Goal: Task Accomplishment & Management: Use online tool/utility

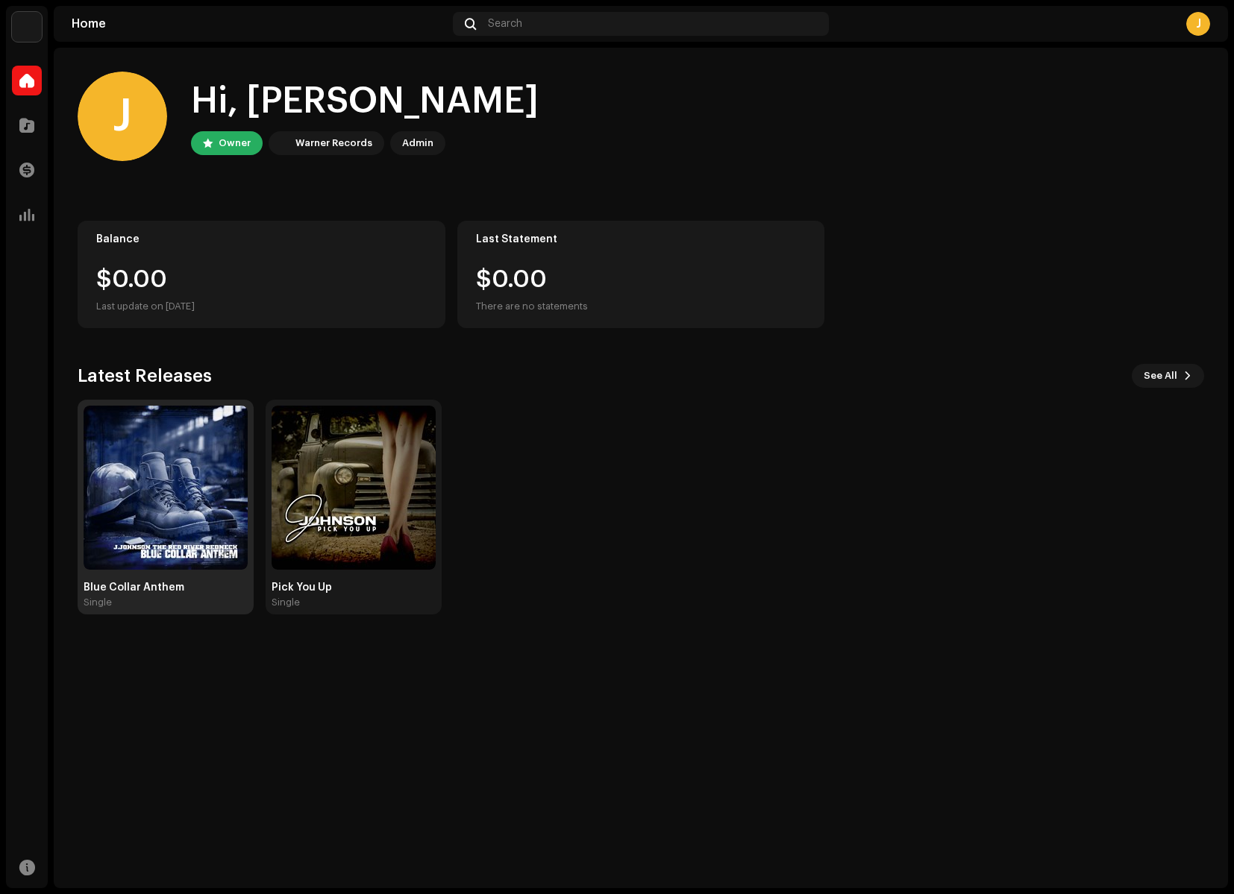
click at [185, 567] on img at bounding box center [166, 488] width 164 height 164
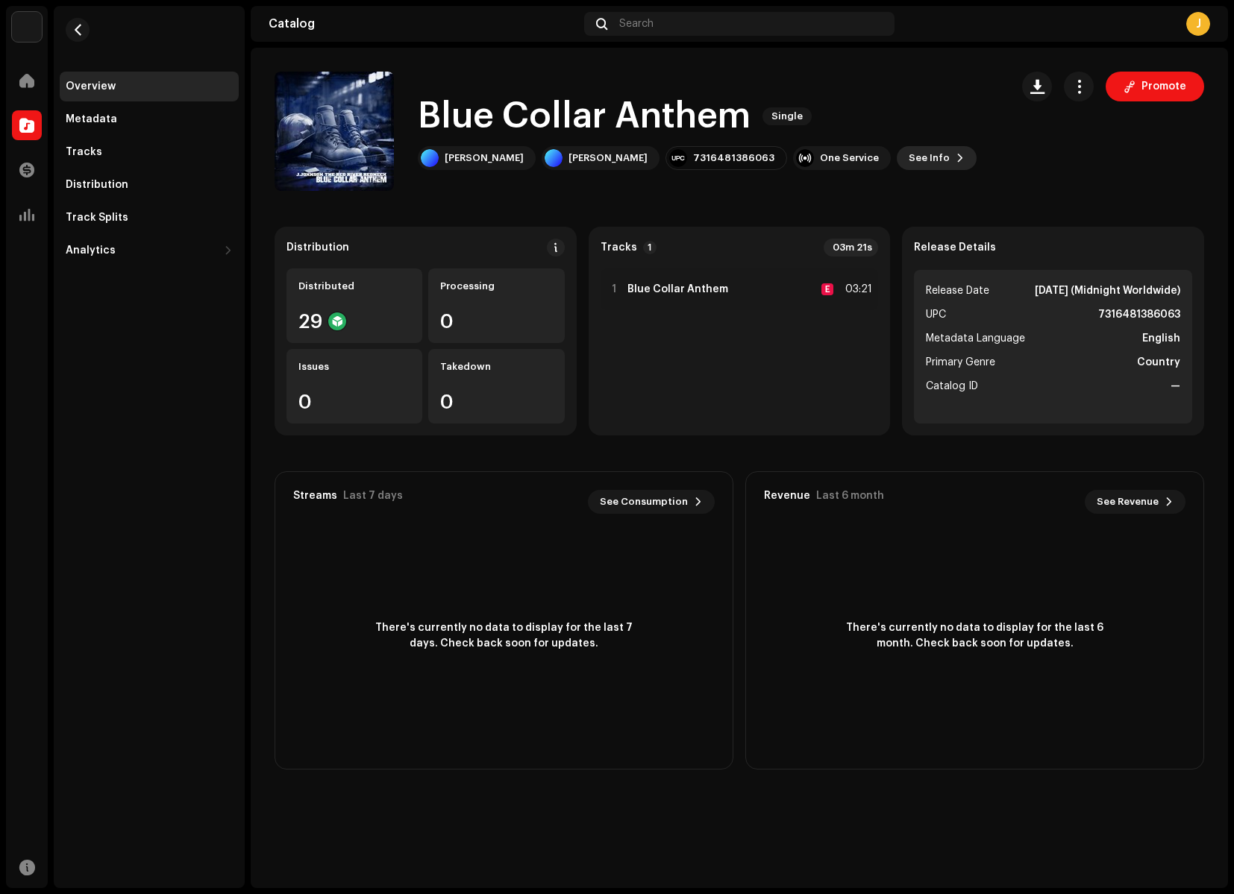
click at [908, 160] on span "See Info" at bounding box center [928, 158] width 41 height 30
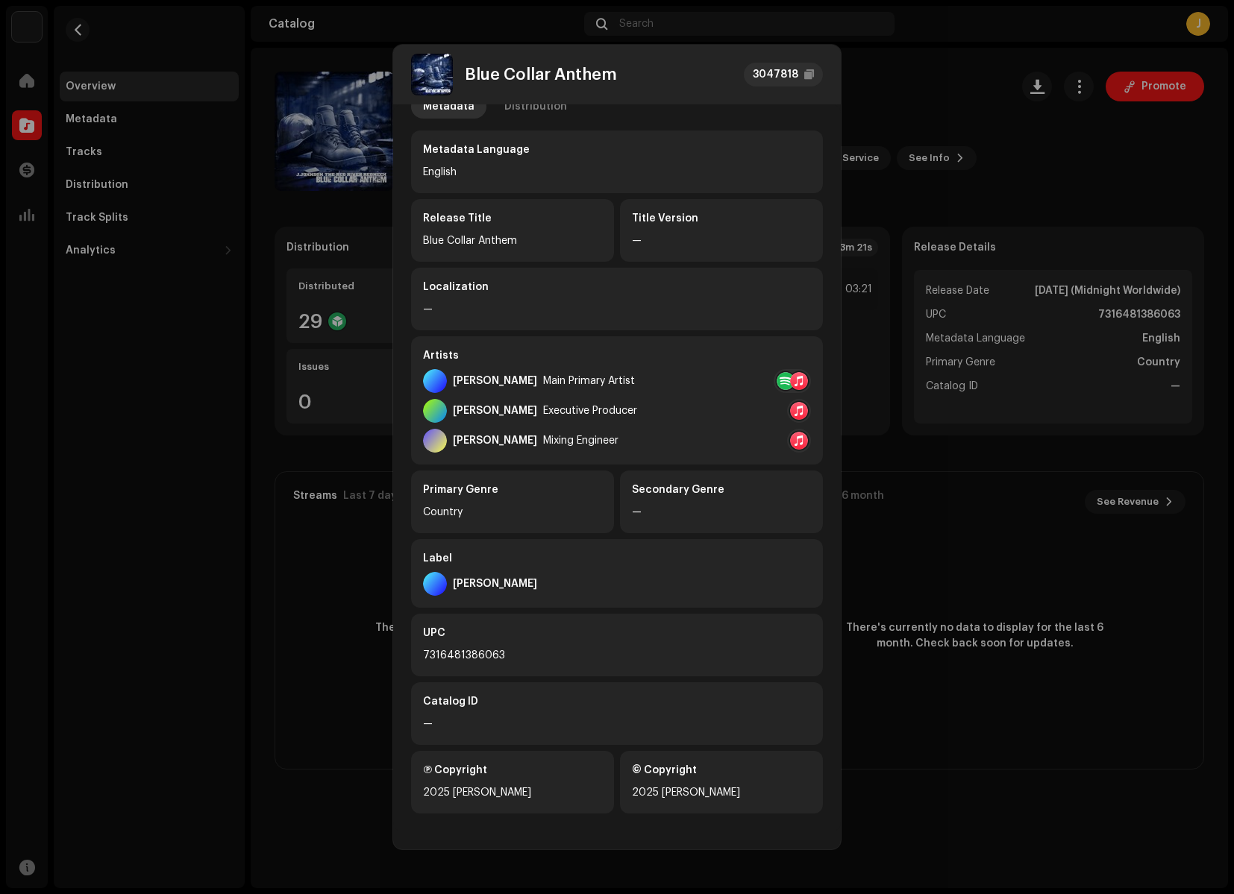
scroll to position [28, 0]
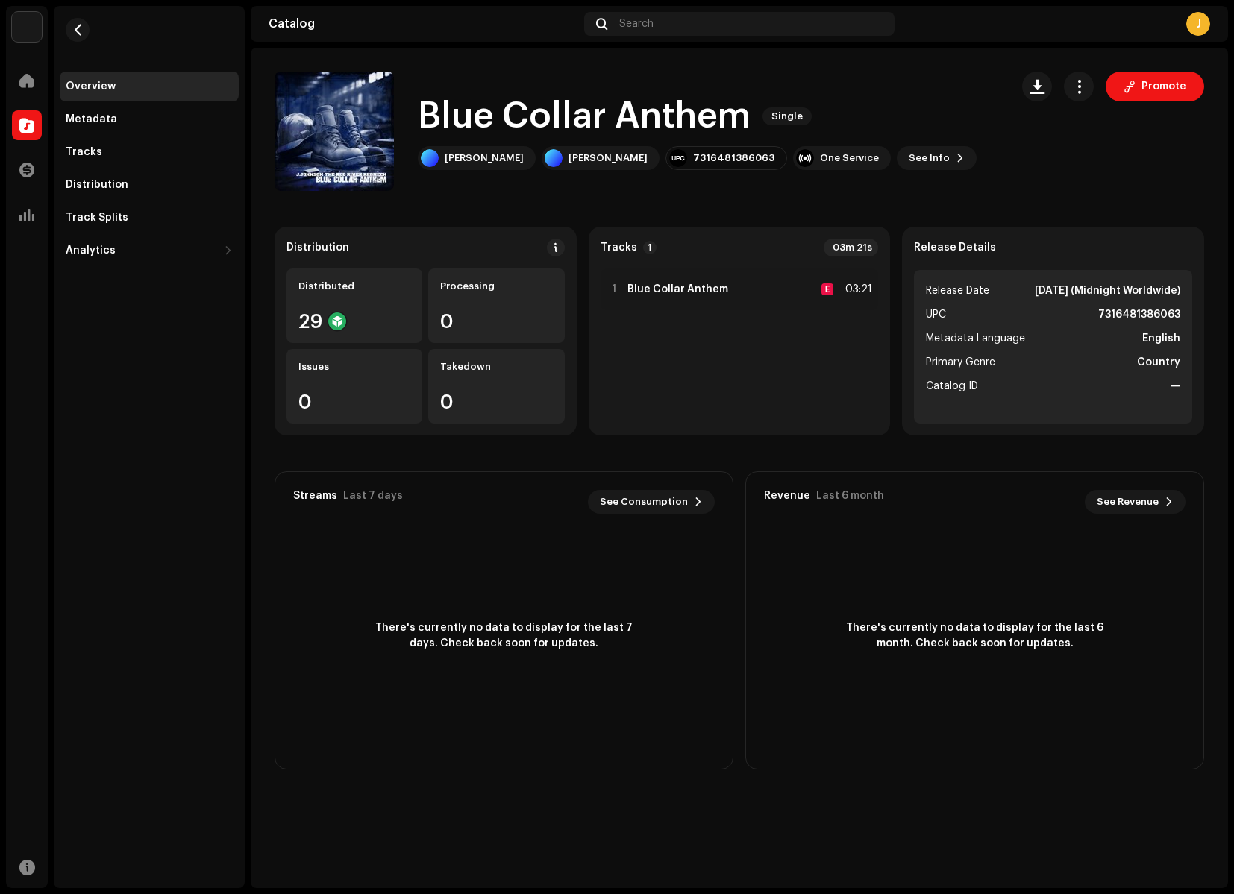
drag, startPoint x: 841, startPoint y: 377, endPoint x: 841, endPoint y: 412, distance: 35.8
click at [908, 157] on span "See Info" at bounding box center [928, 158] width 41 height 30
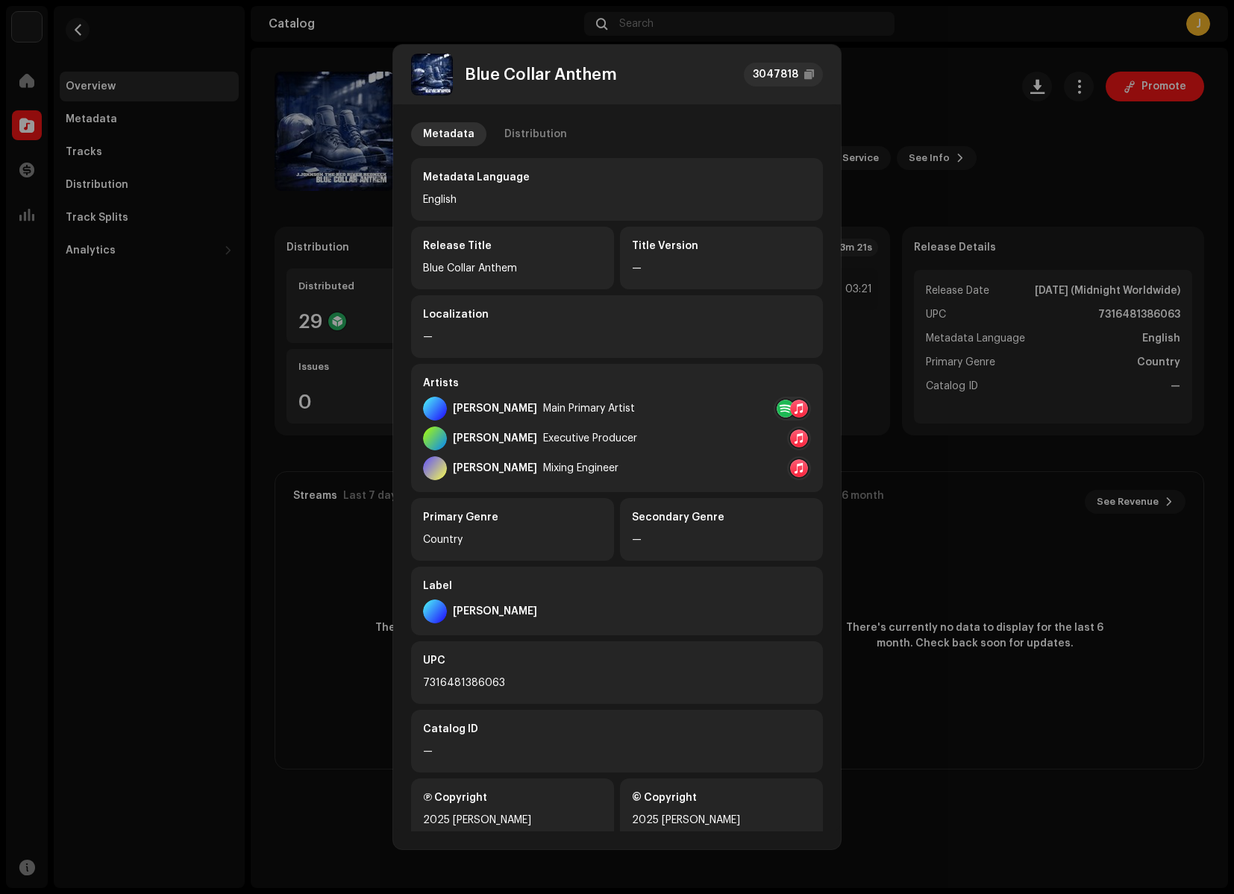
scroll to position [0, 0]
click at [534, 133] on div "Distribution" at bounding box center [535, 134] width 63 height 24
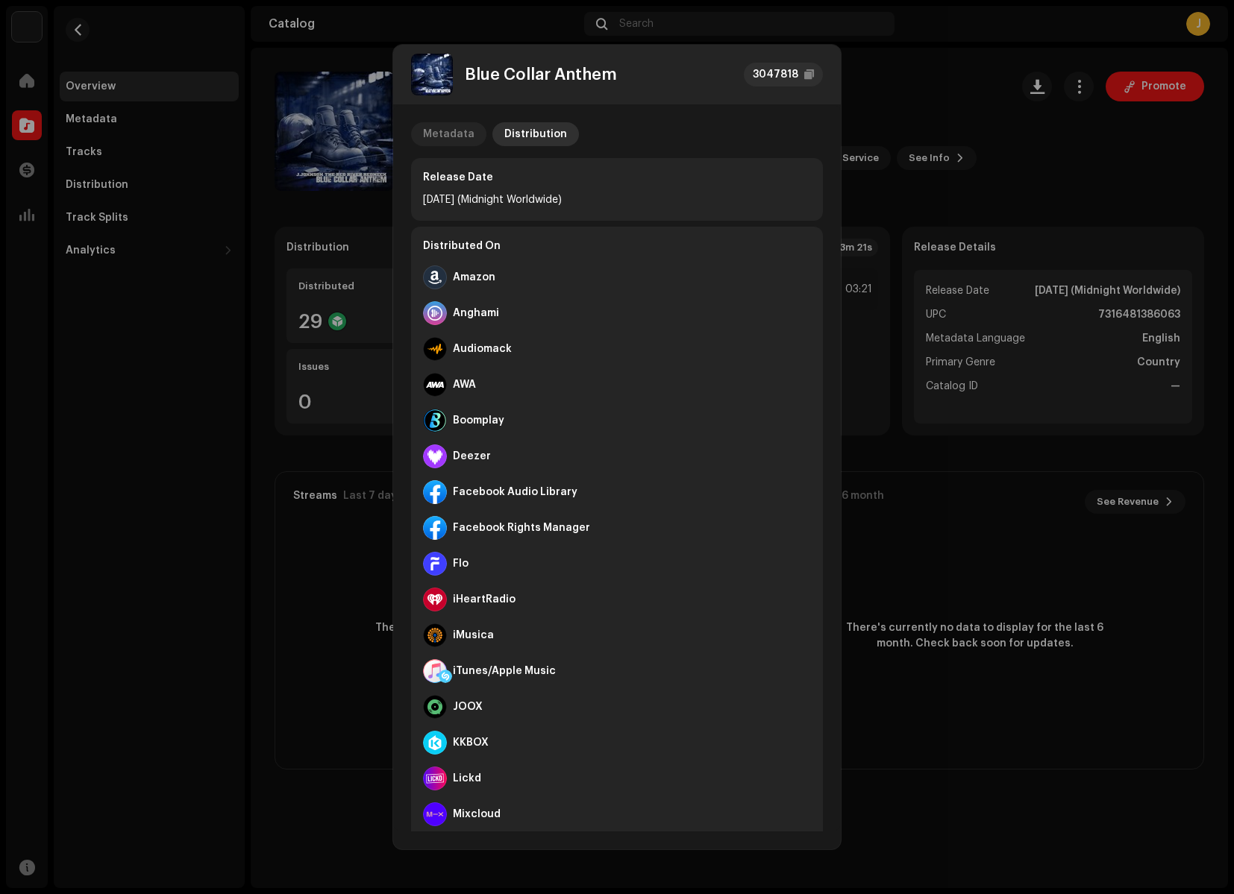
click at [451, 132] on div "Metadata" at bounding box center [448, 134] width 51 height 24
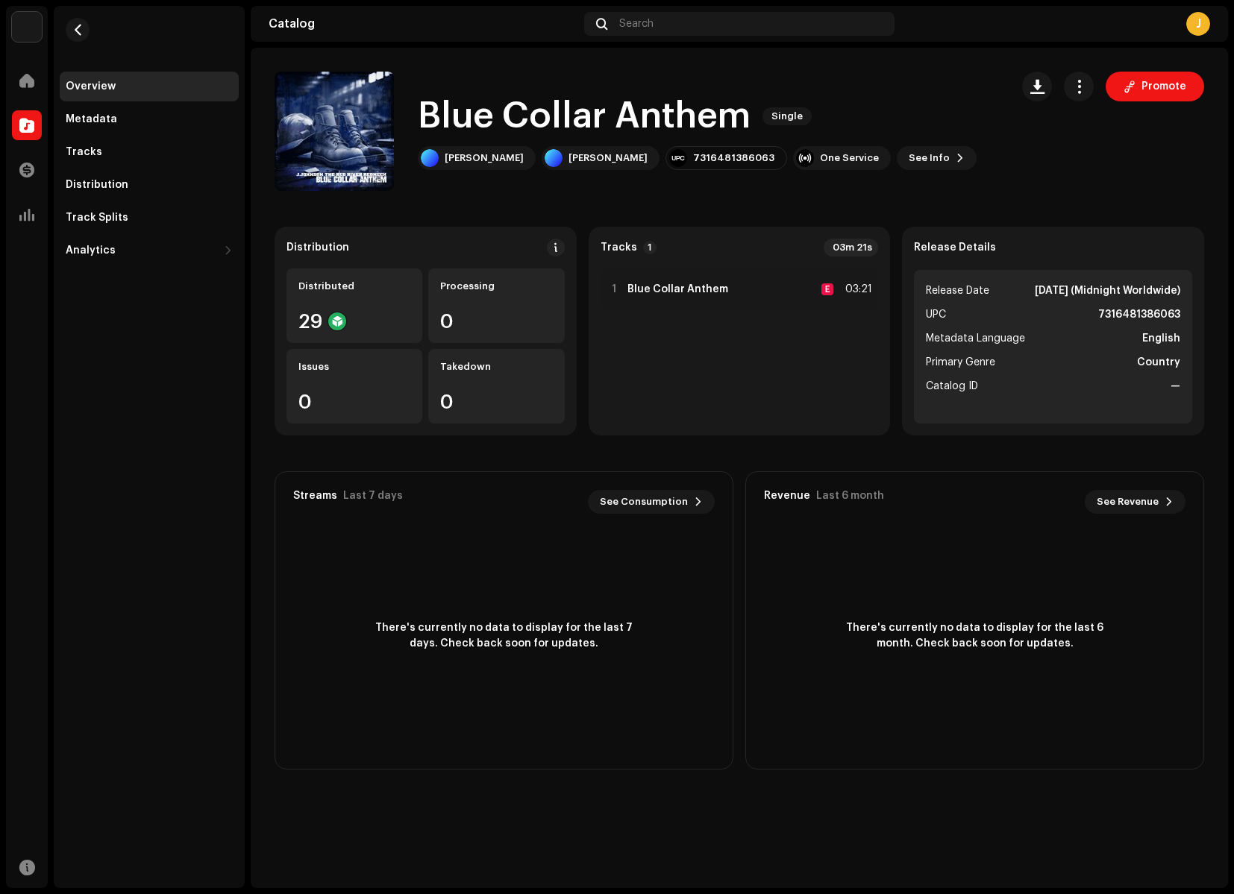
click at [336, 55] on div "Blue Collar Anthem 3047818 Metadata Distribution Metadata Language English Rele…" at bounding box center [617, 447] width 1234 height 894
click at [100, 216] on div "Track Splits" at bounding box center [97, 218] width 63 height 12
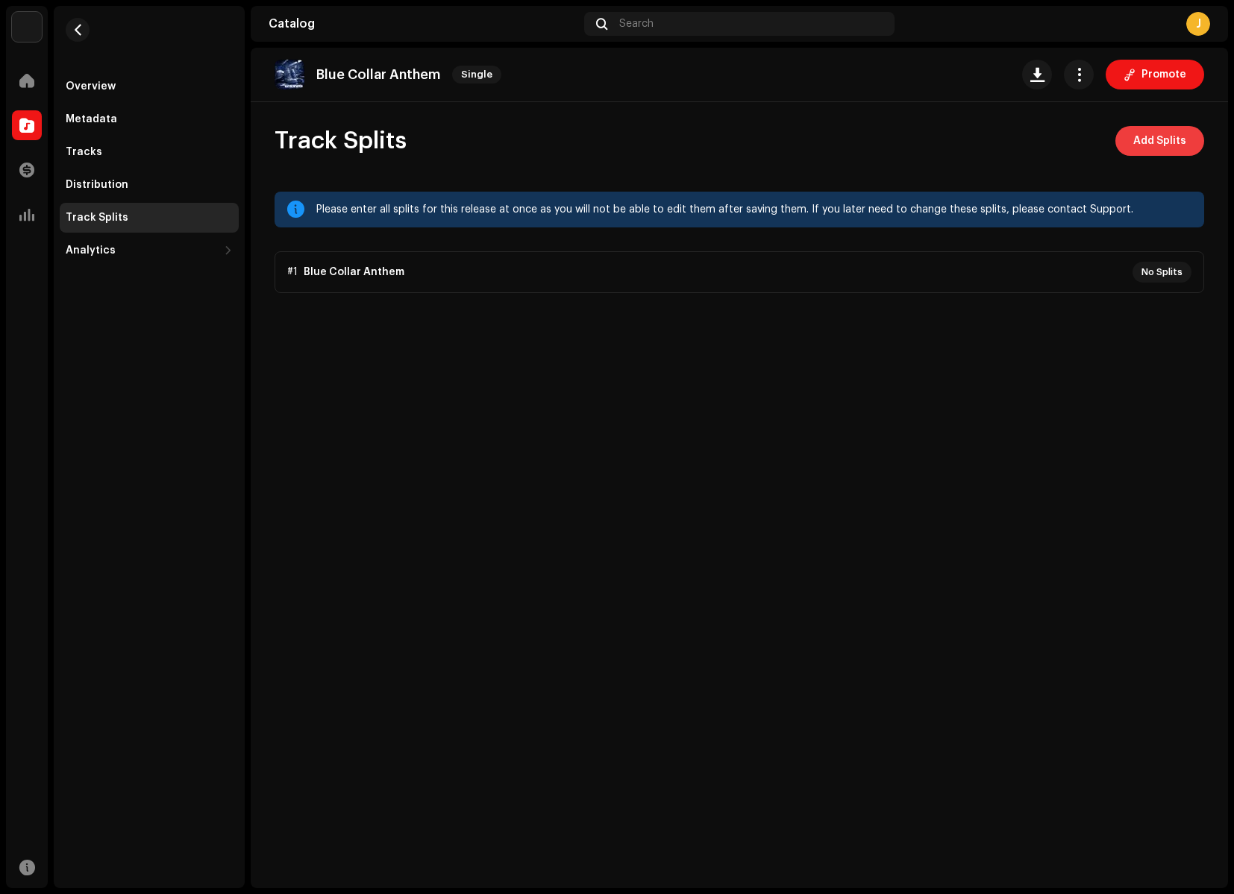
click at [1149, 144] on span "Add Splits" at bounding box center [1159, 141] width 53 height 30
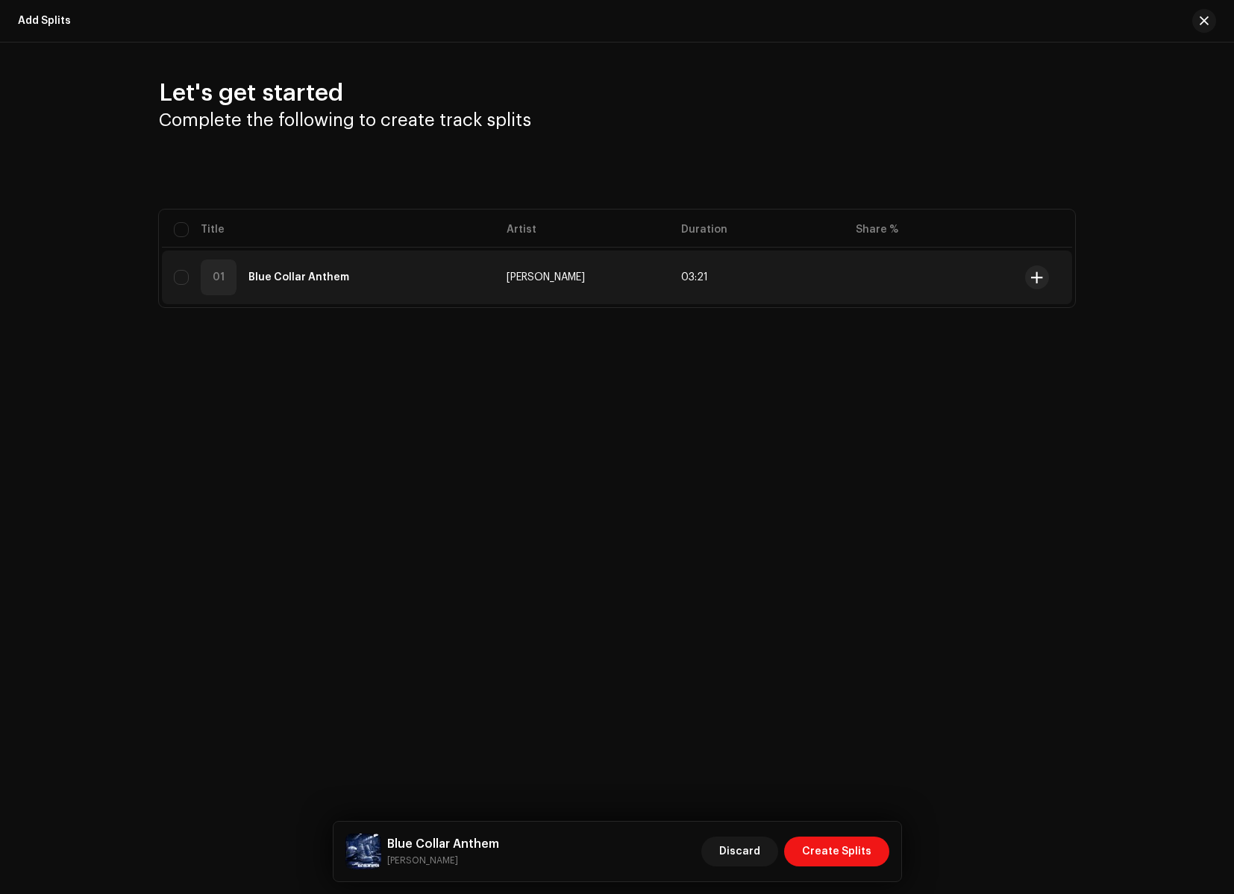
click at [725, 277] on td "03:21" at bounding box center [756, 278] width 175 height 54
click at [1038, 280] on span at bounding box center [1036, 277] width 11 height 12
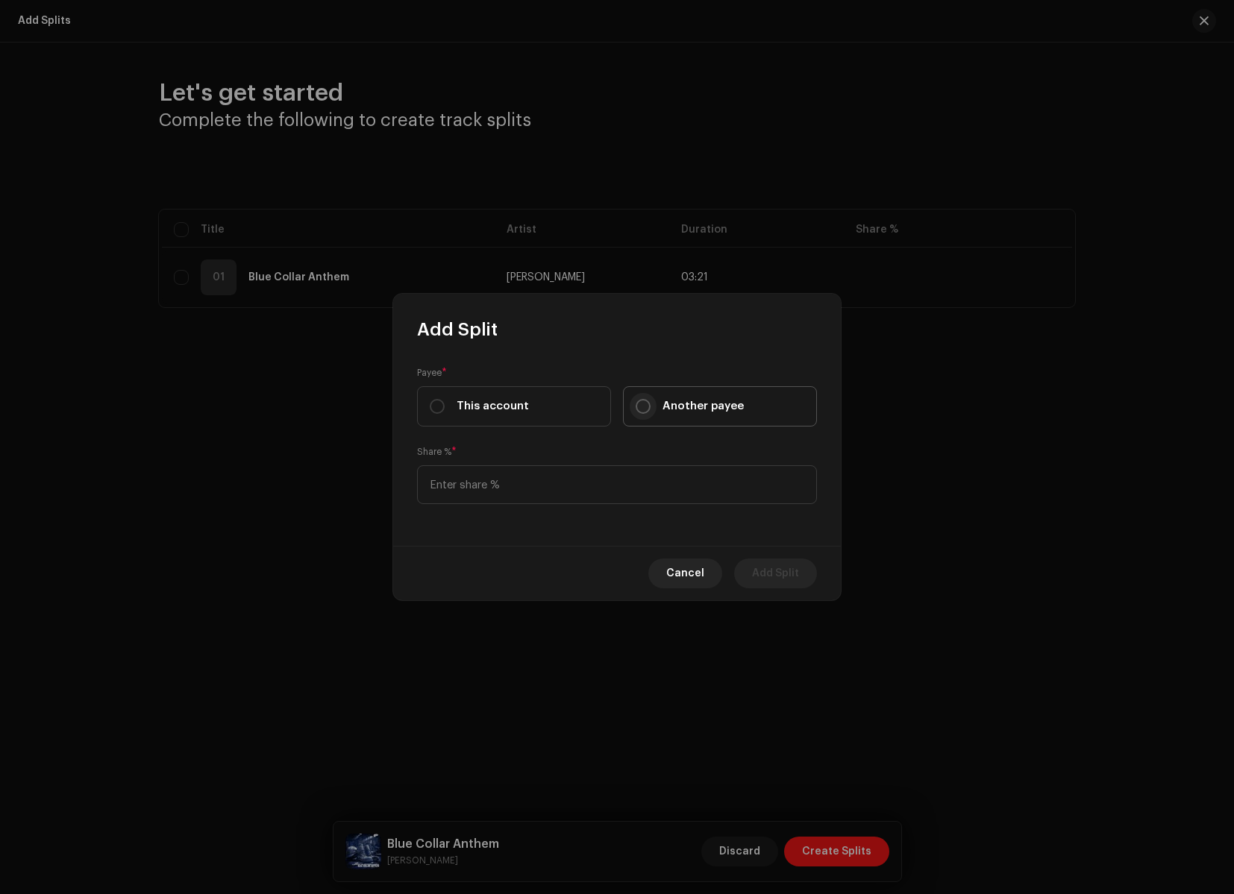
click at [649, 406] on input "Another payee" at bounding box center [642, 406] width 15 height 15
radio input "true"
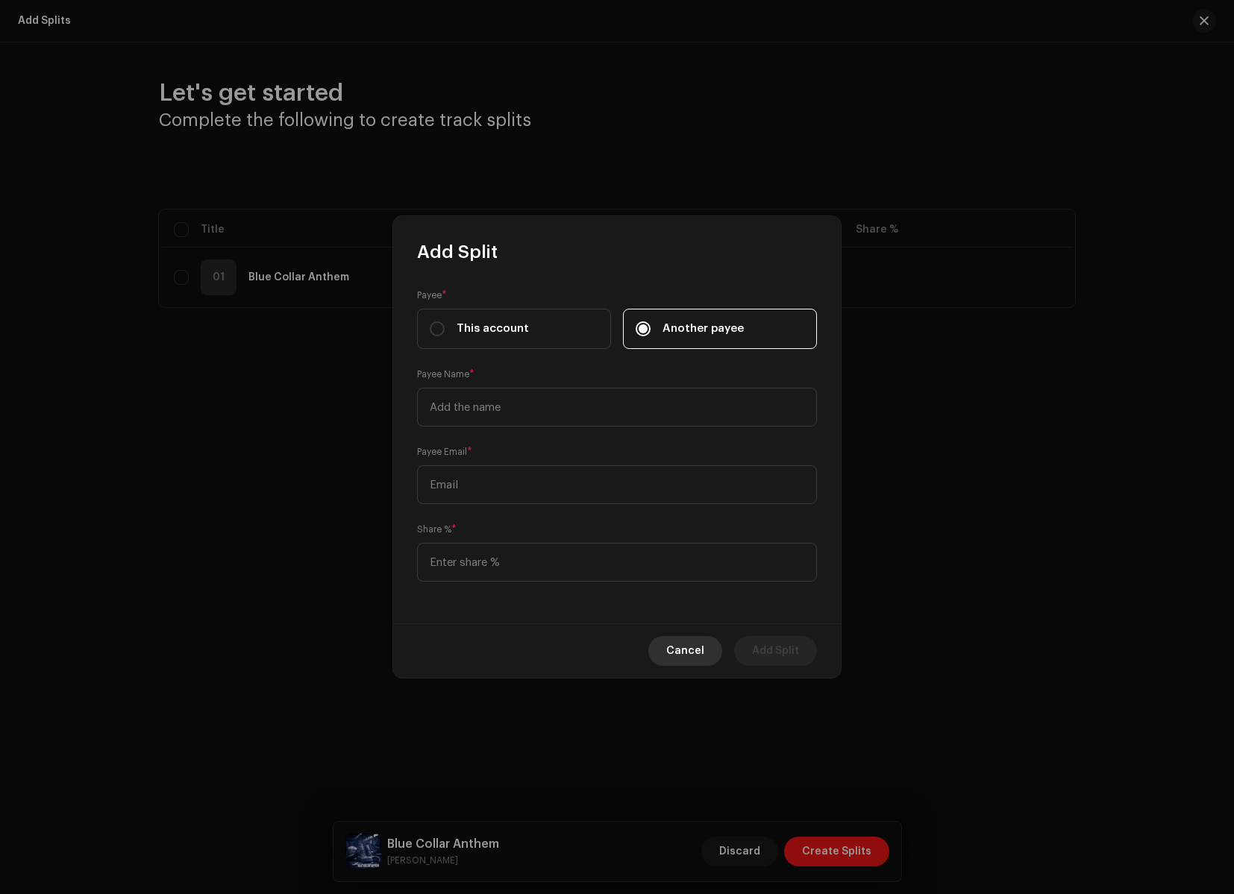
click at [687, 649] on span "Cancel" at bounding box center [685, 651] width 38 height 30
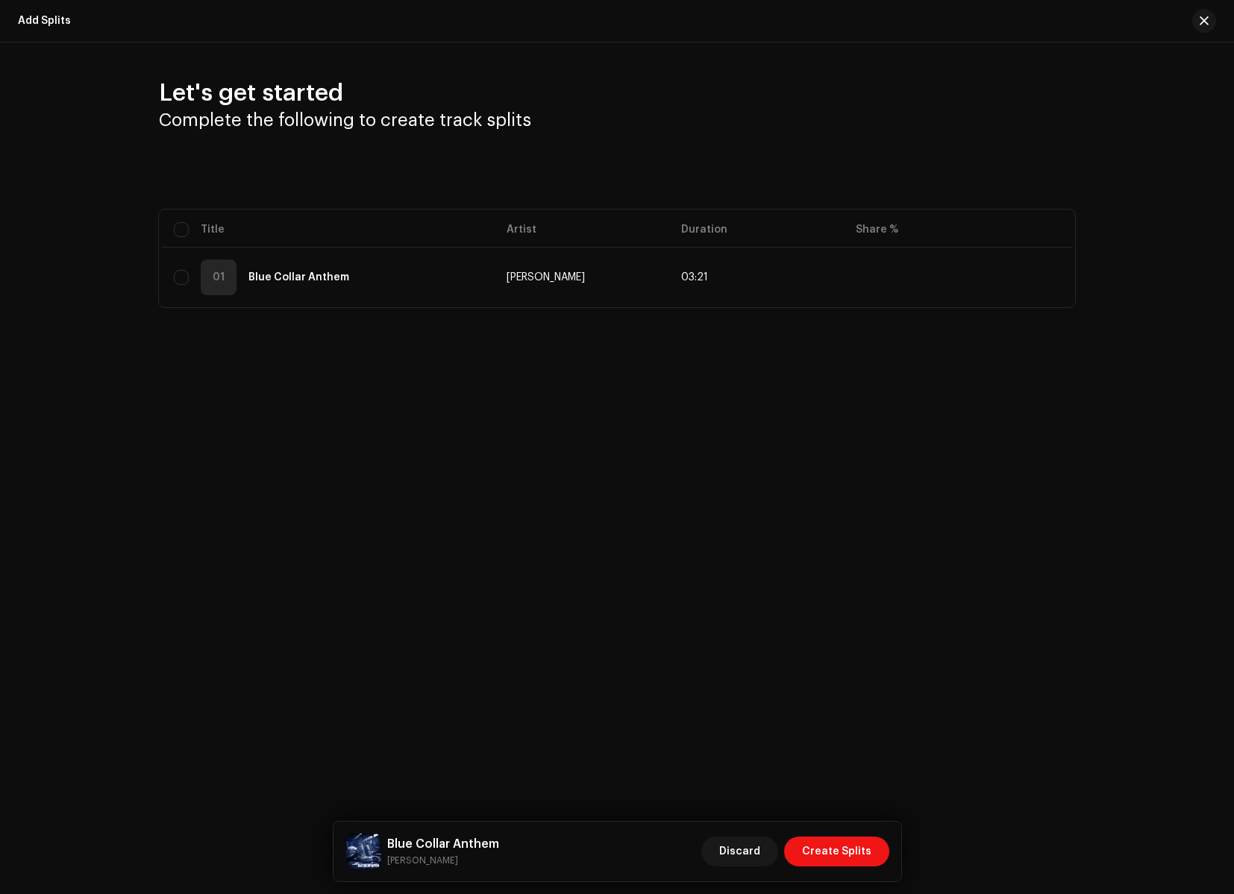
click at [644, 145] on div "Let's get started Complete the following to create track splits Selected 0 Sele…" at bounding box center [617, 192] width 964 height 229
